Goal: Task Accomplishment & Management: Manage account settings

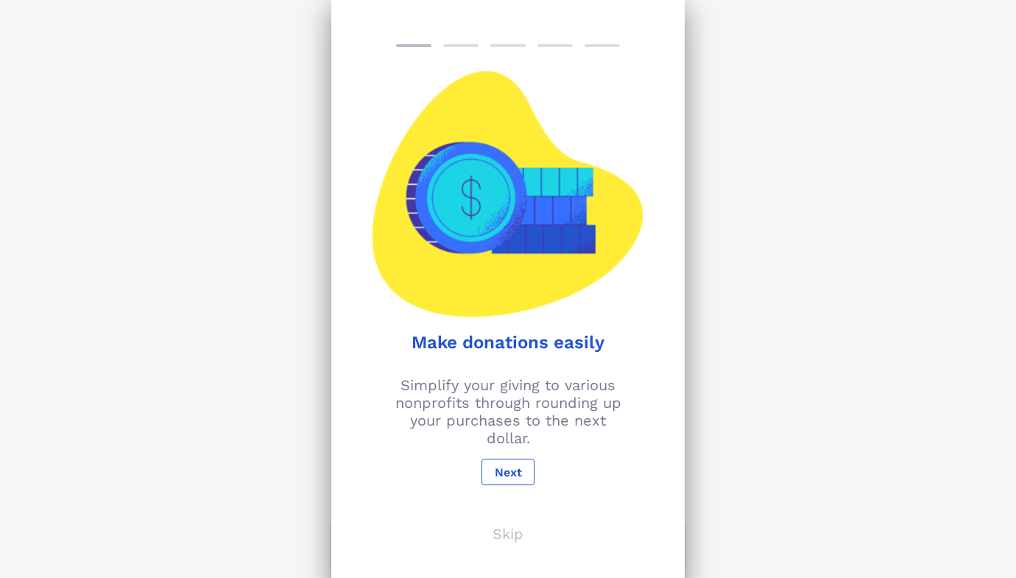
click at [510, 539] on p "Skip" at bounding box center [508, 534] width 31 height 18
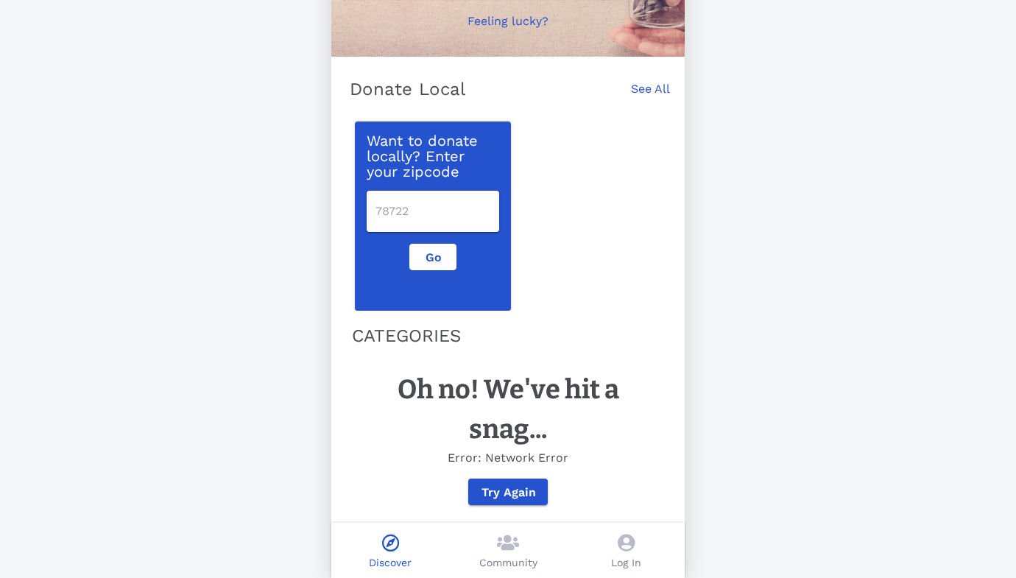
scroll to position [197, 0]
click at [622, 539] on icon at bounding box center [626, 543] width 17 height 18
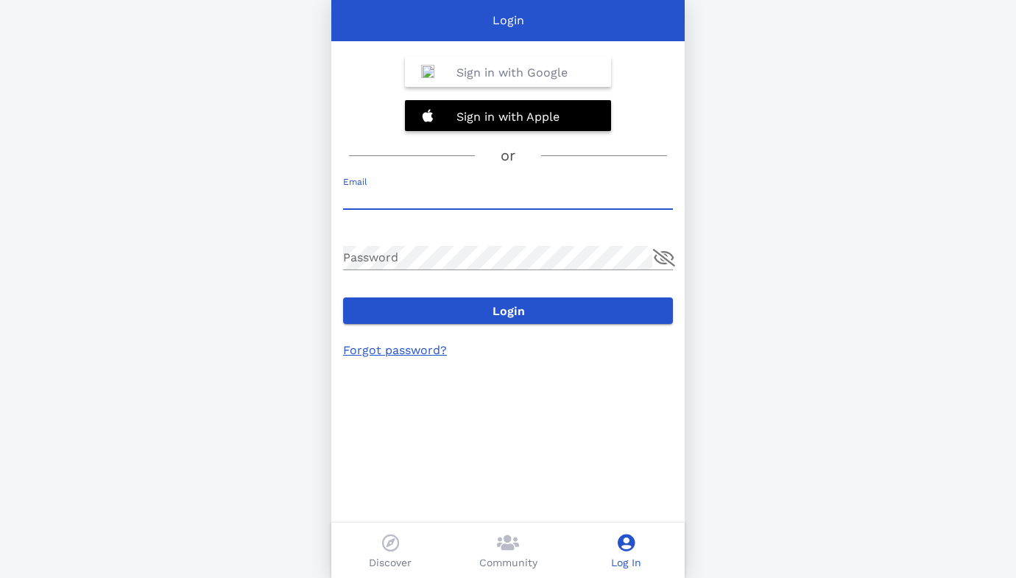
type input "[EMAIL_ADDRESS][DOMAIN_NAME]"
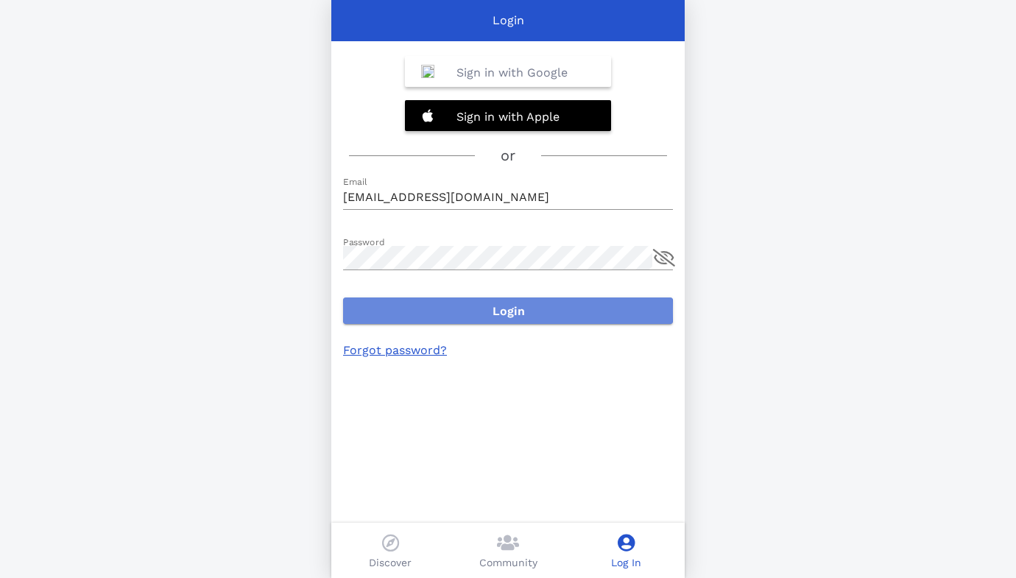
click at [509, 314] on span "Login" at bounding box center [508, 311] width 306 height 14
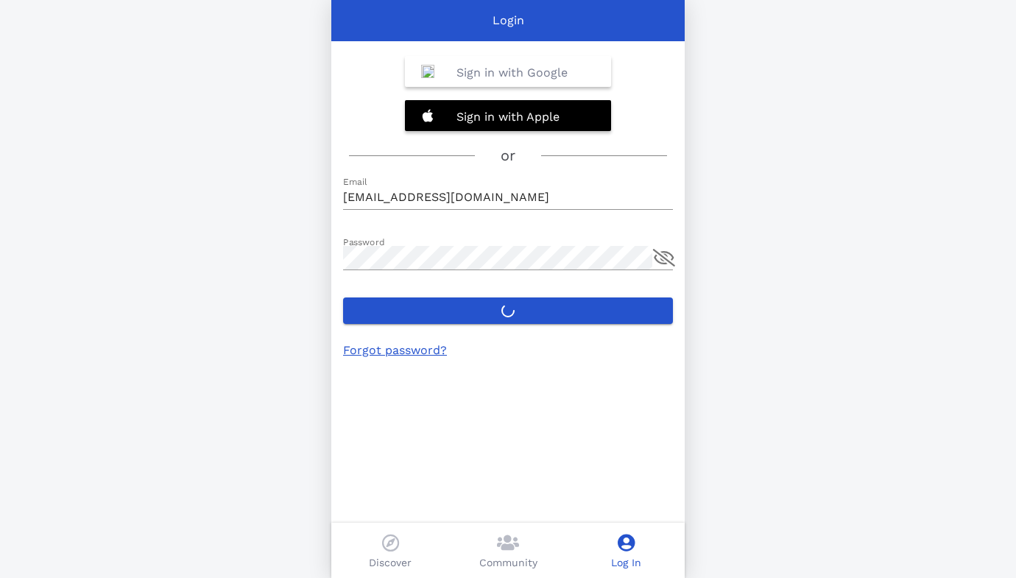
click at [510, 314] on label "Login" at bounding box center [508, 311] width 330 height 27
click at [510, 314] on button "Login" at bounding box center [508, 311] width 330 height 27
type input "[EMAIL_ADDRESS][DOMAIN_NAME]"
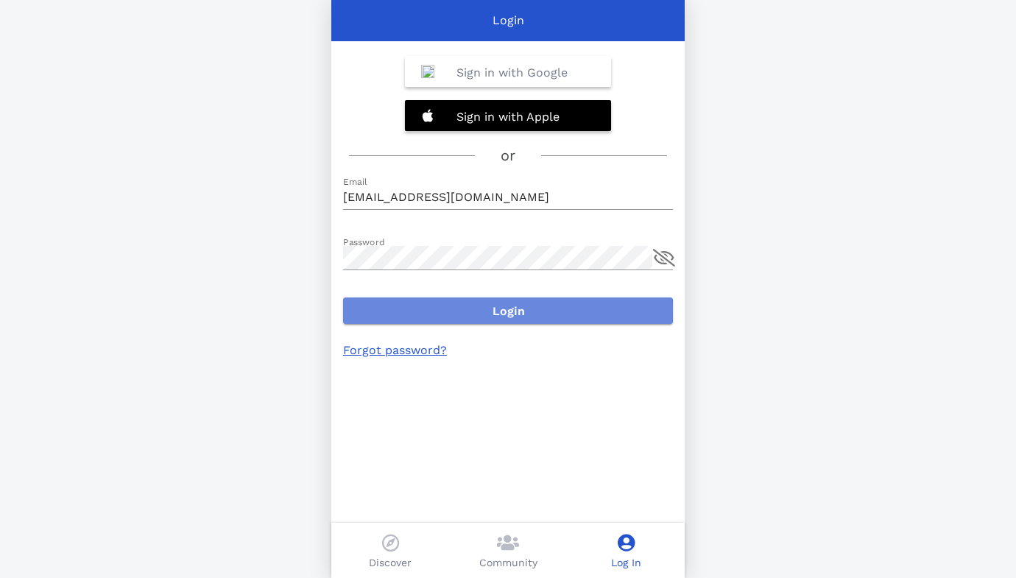
click at [488, 309] on span "Login" at bounding box center [508, 311] width 306 height 14
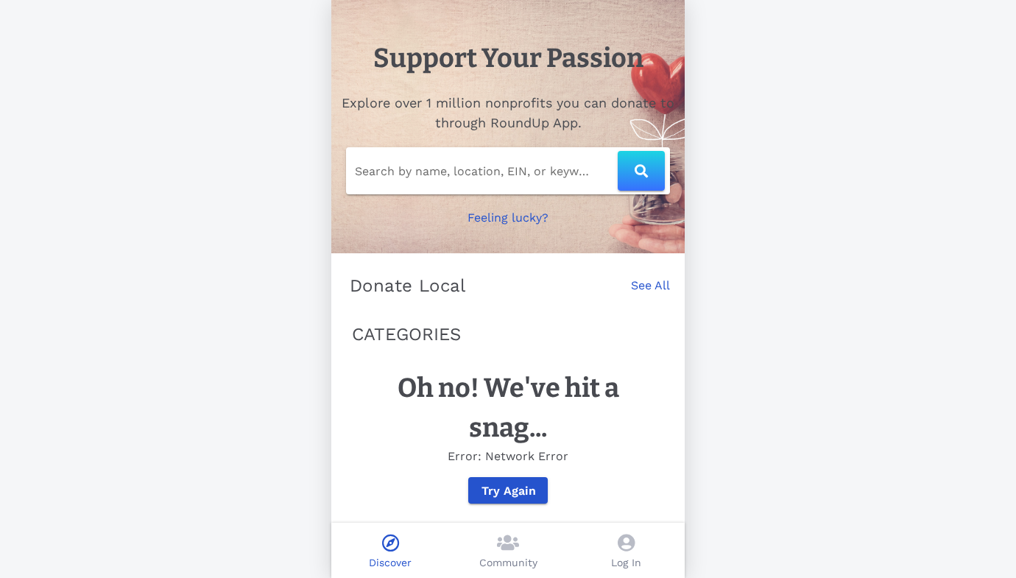
click at [627, 549] on icon at bounding box center [626, 543] width 17 height 18
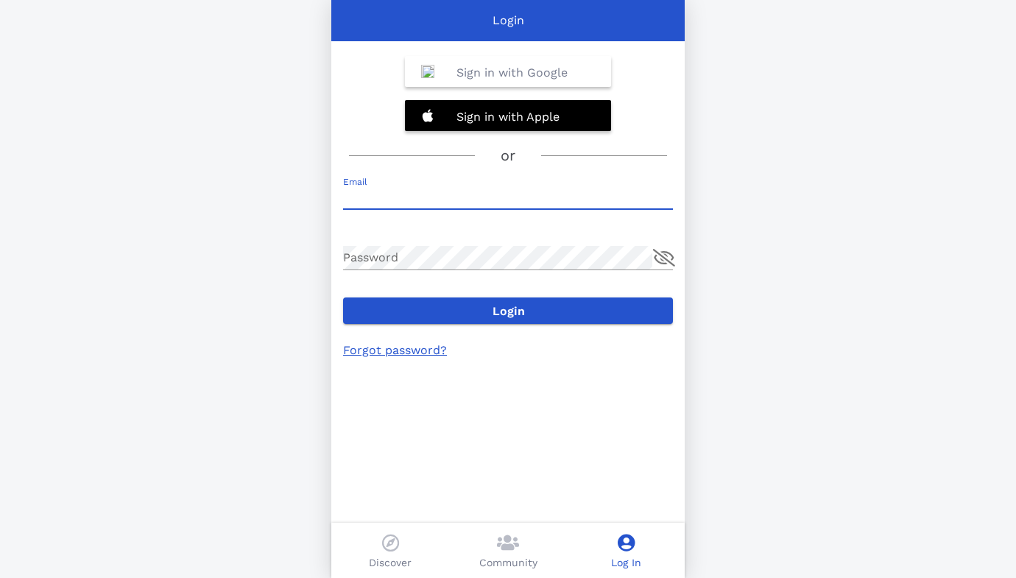
type input "[EMAIL_ADDRESS][DOMAIN_NAME]"
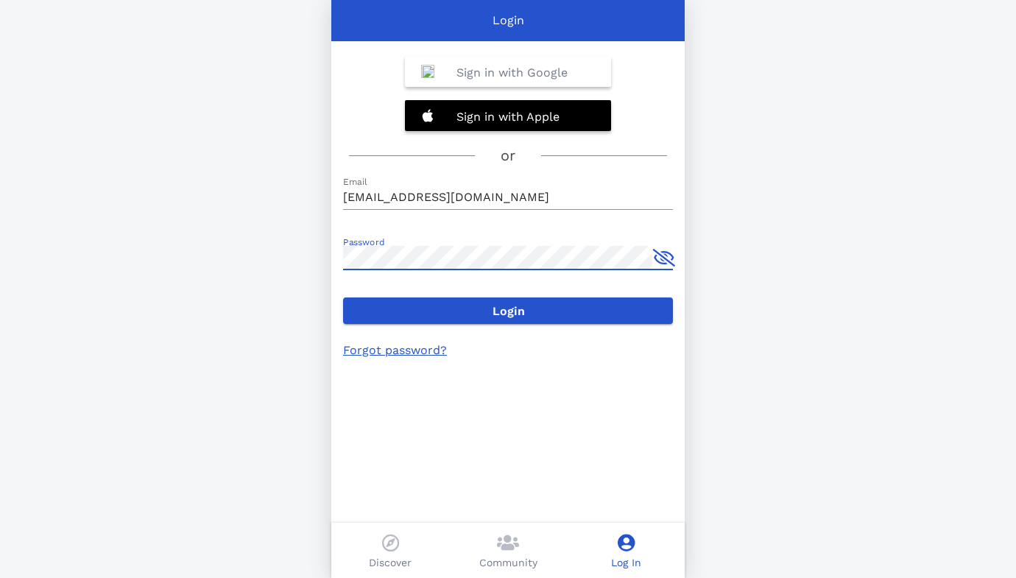
click at [663, 259] on button "append icon" at bounding box center [664, 258] width 22 height 18
click at [663, 259] on button "append icon" at bounding box center [665, 258] width 20 height 18
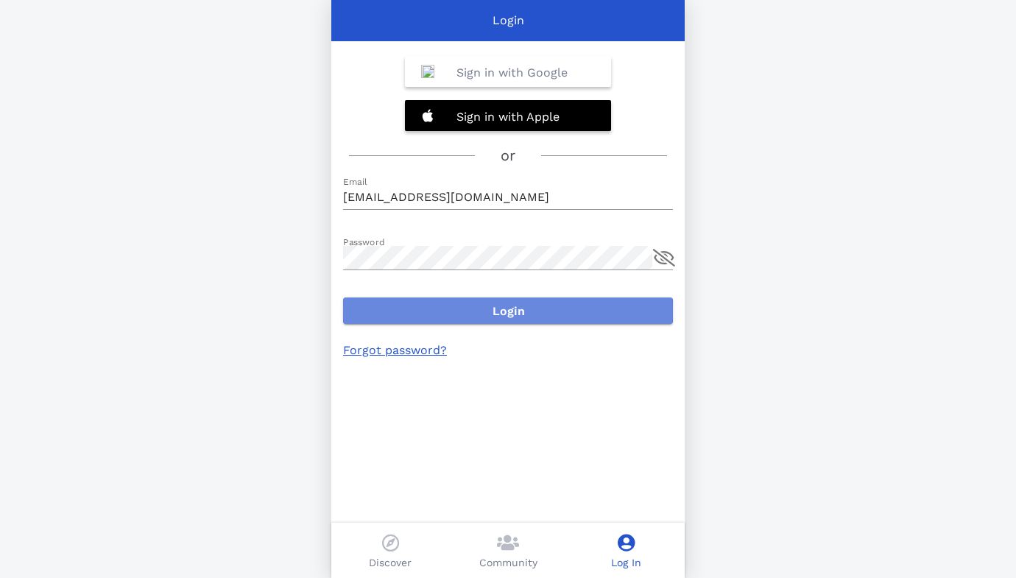
click at [549, 307] on span "Login" at bounding box center [508, 311] width 306 height 14
